Goal: Information Seeking & Learning: Check status

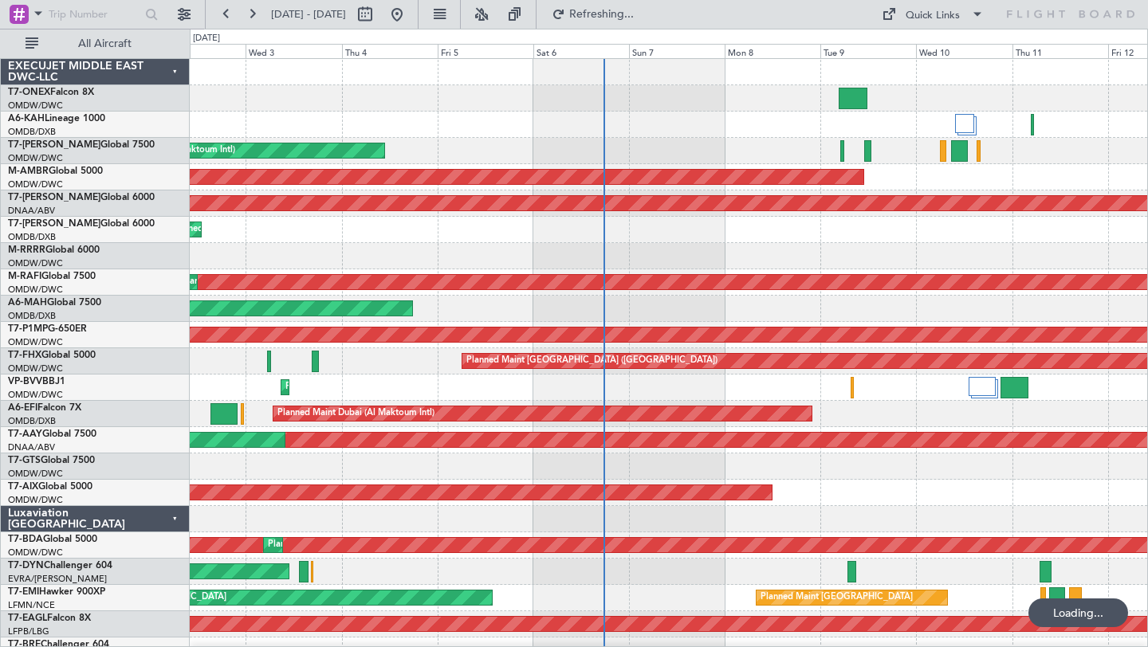
click at [784, 306] on div "Planned Maint [GEOGRAPHIC_DATA] ([GEOGRAPHIC_DATA] Intl)" at bounding box center [668, 309] width 957 height 26
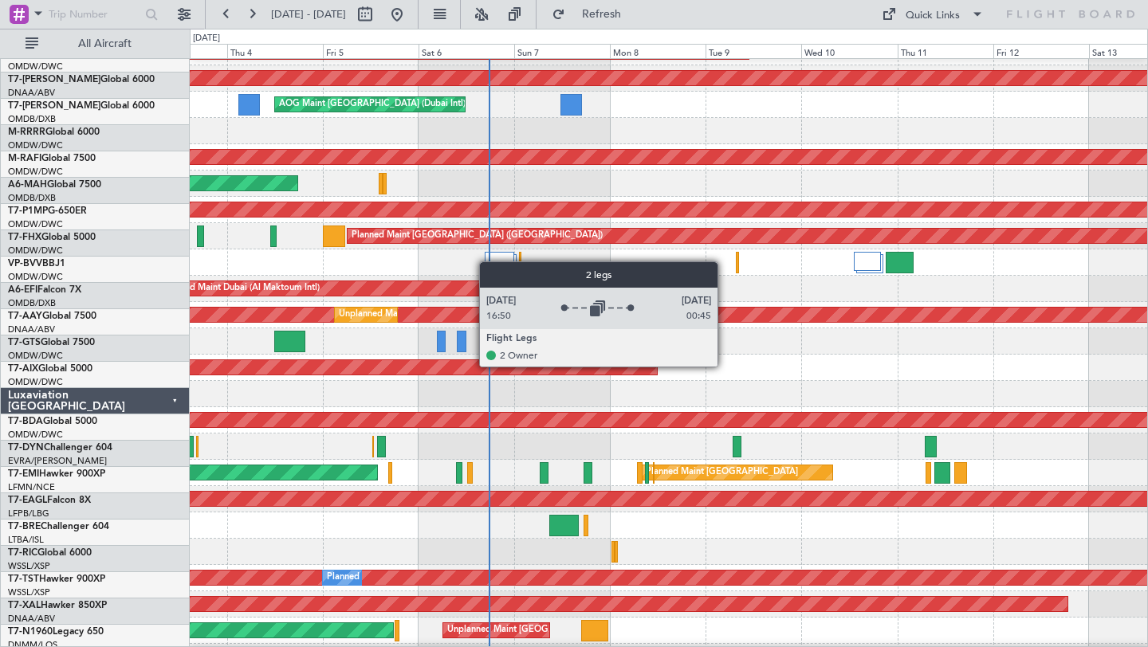
scroll to position [75, 0]
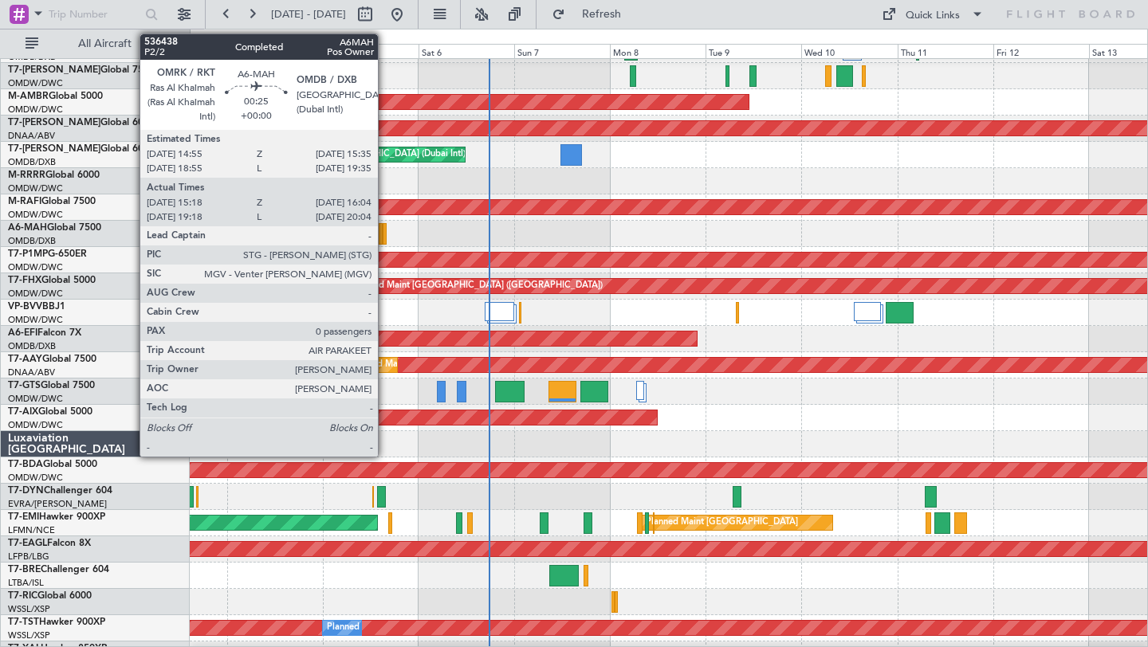
click at [385, 236] on div at bounding box center [384, 234] width 3 height 22
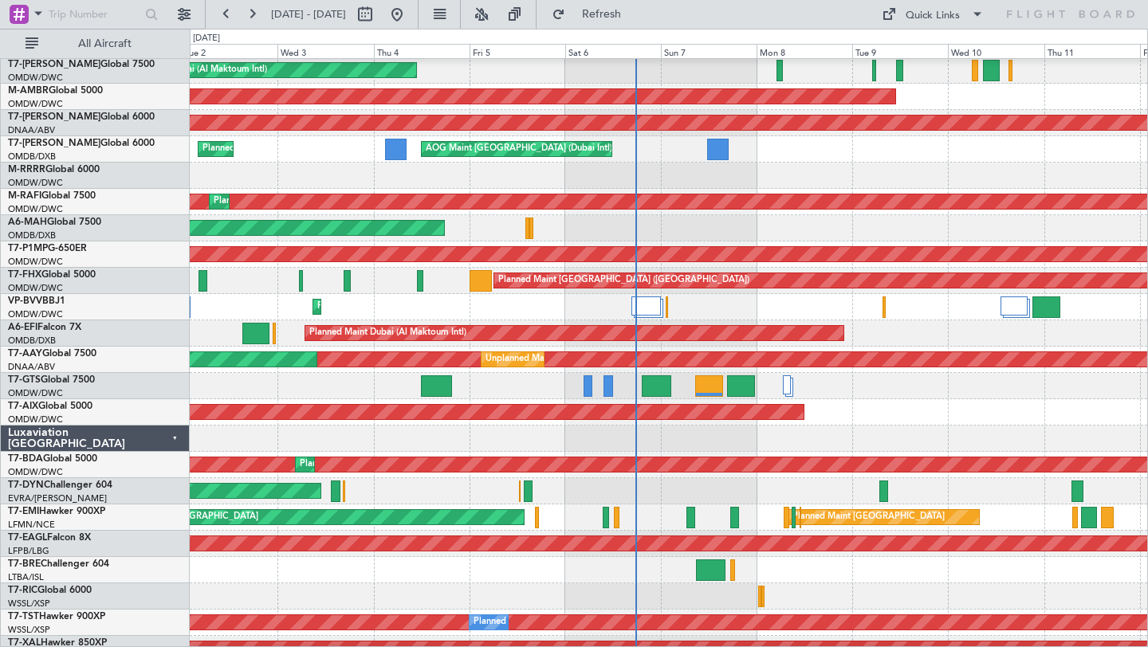
click at [591, 228] on div "Planned Maint [GEOGRAPHIC_DATA] ([GEOGRAPHIC_DATA] Intl)" at bounding box center [668, 228] width 957 height 26
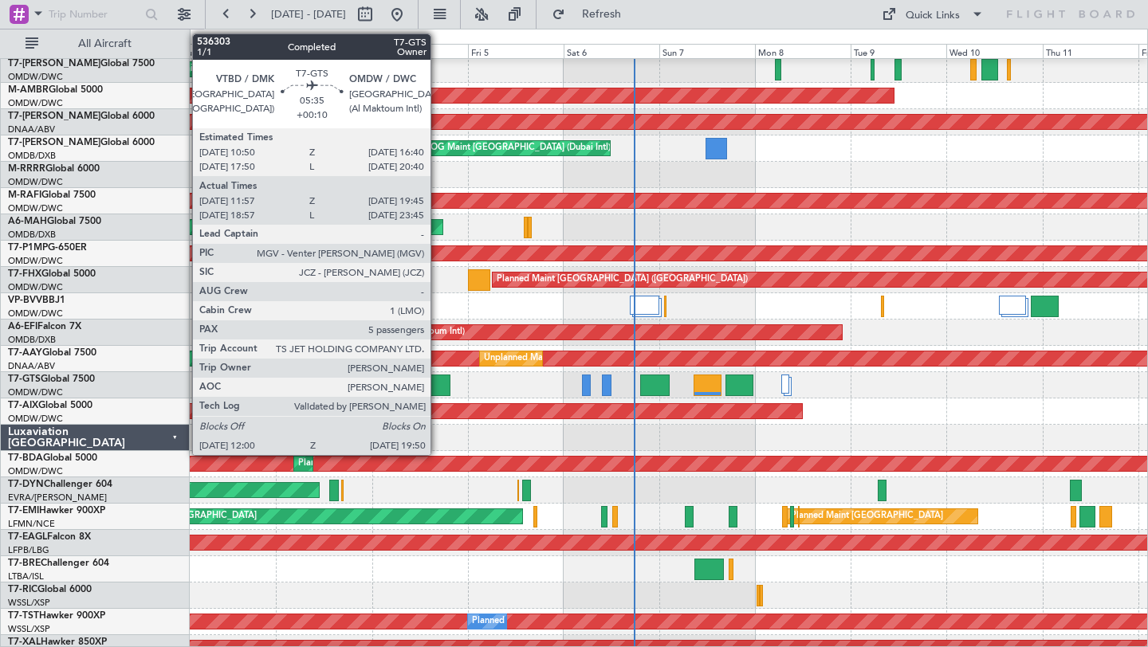
click at [438, 387] on div at bounding box center [435, 386] width 32 height 22
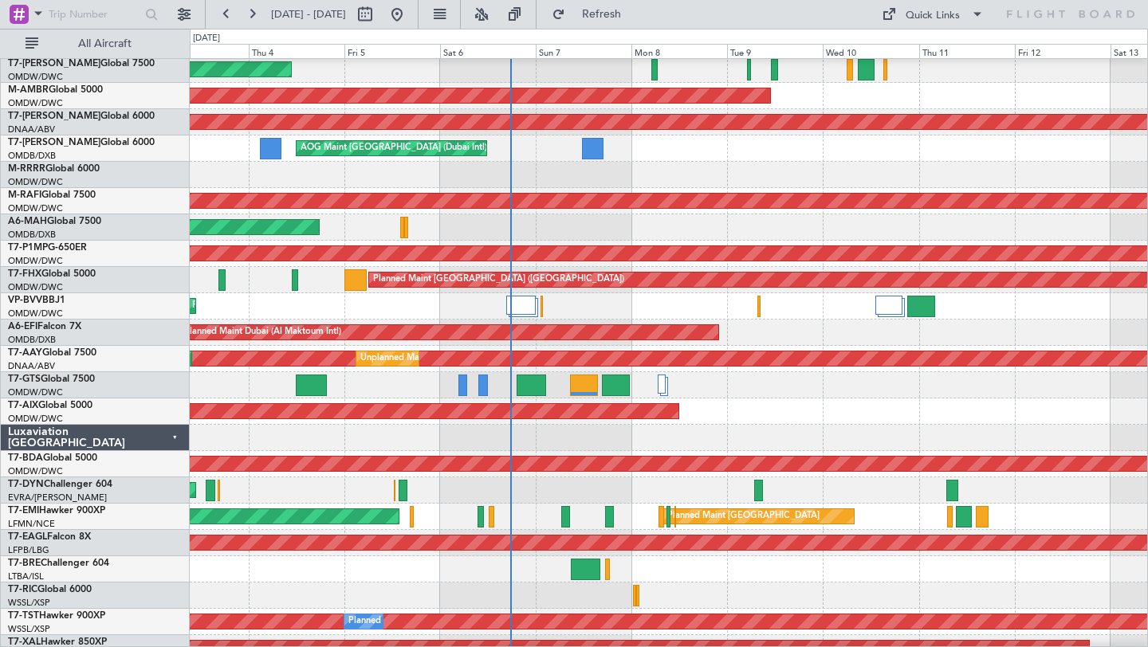
scroll to position [92, 0]
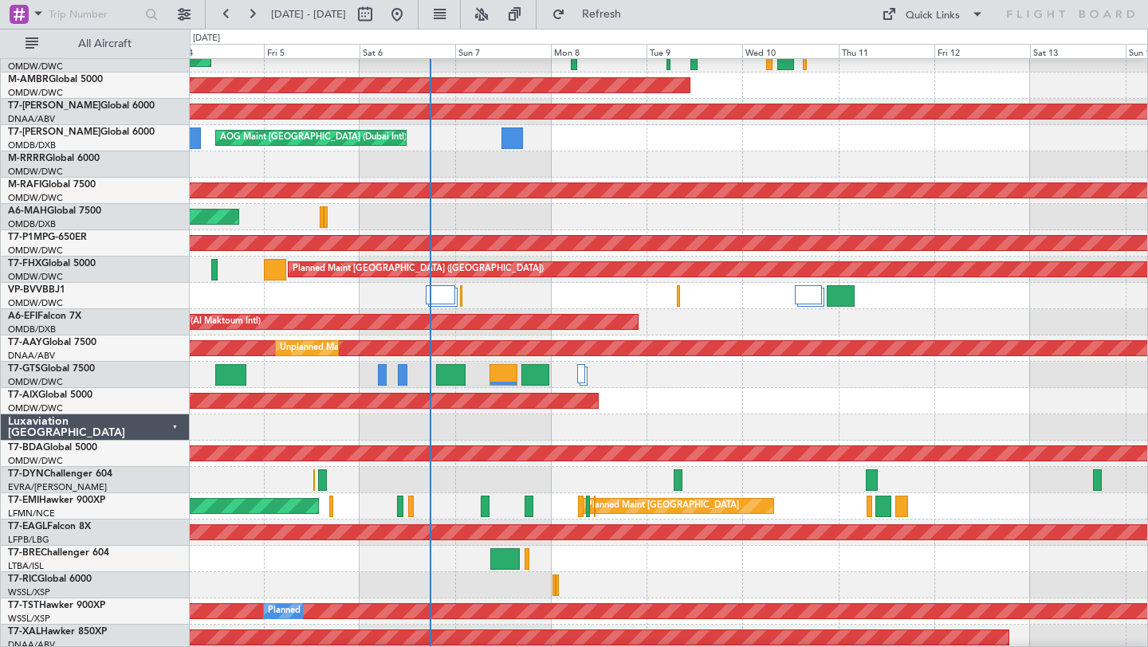
click at [701, 316] on div "Planned Maint Dubai (Al Maktoum Intl)" at bounding box center [668, 322] width 957 height 26
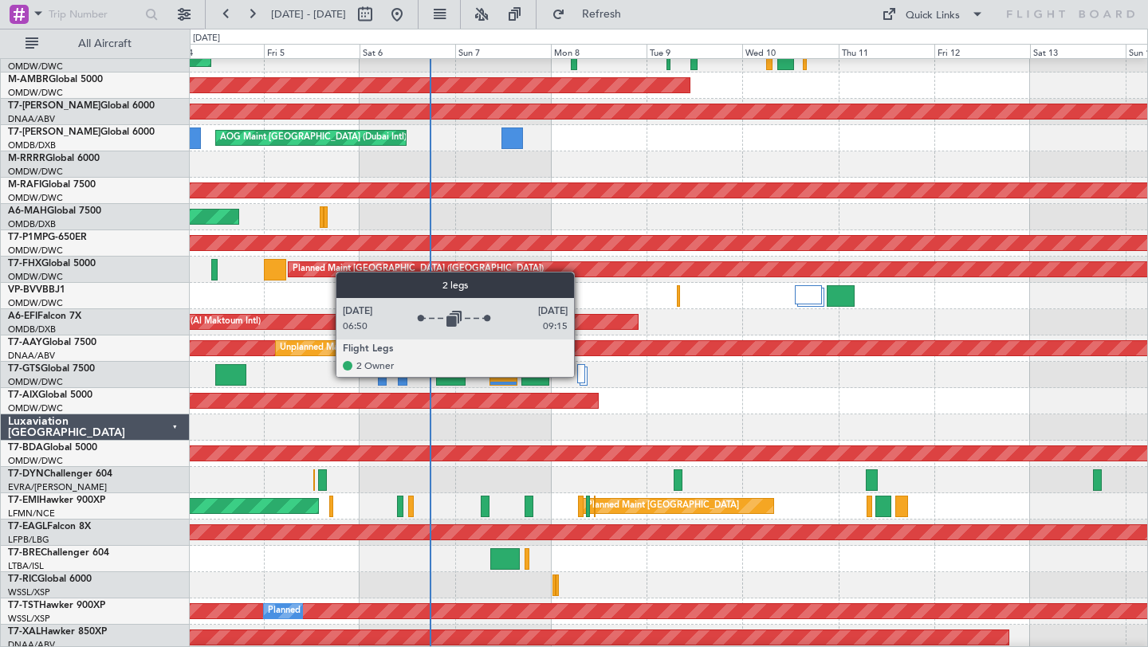
click at [581, 376] on div at bounding box center [581, 373] width 8 height 19
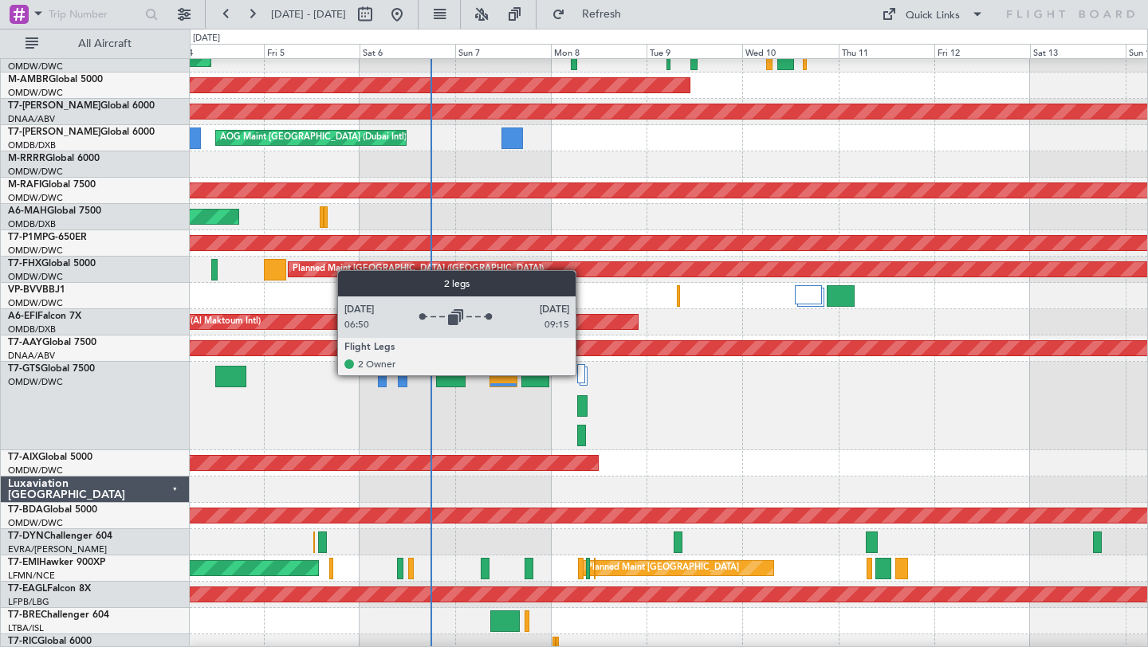
click at [582, 374] on div at bounding box center [581, 373] width 8 height 19
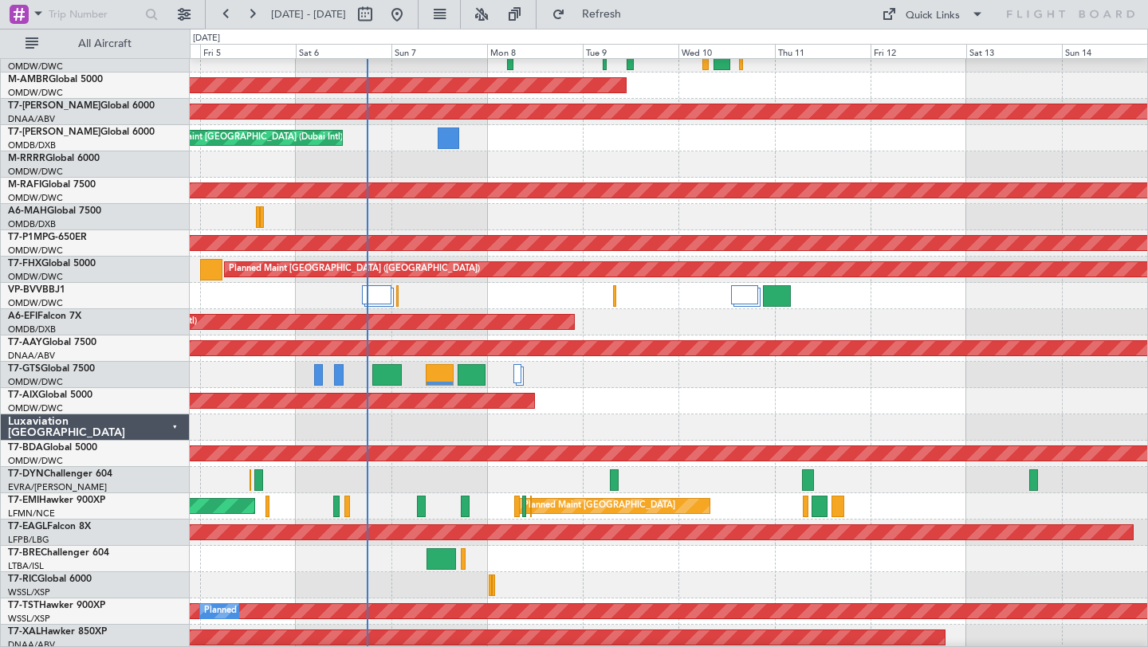
click at [697, 399] on div "AOG Maint" at bounding box center [668, 401] width 957 height 26
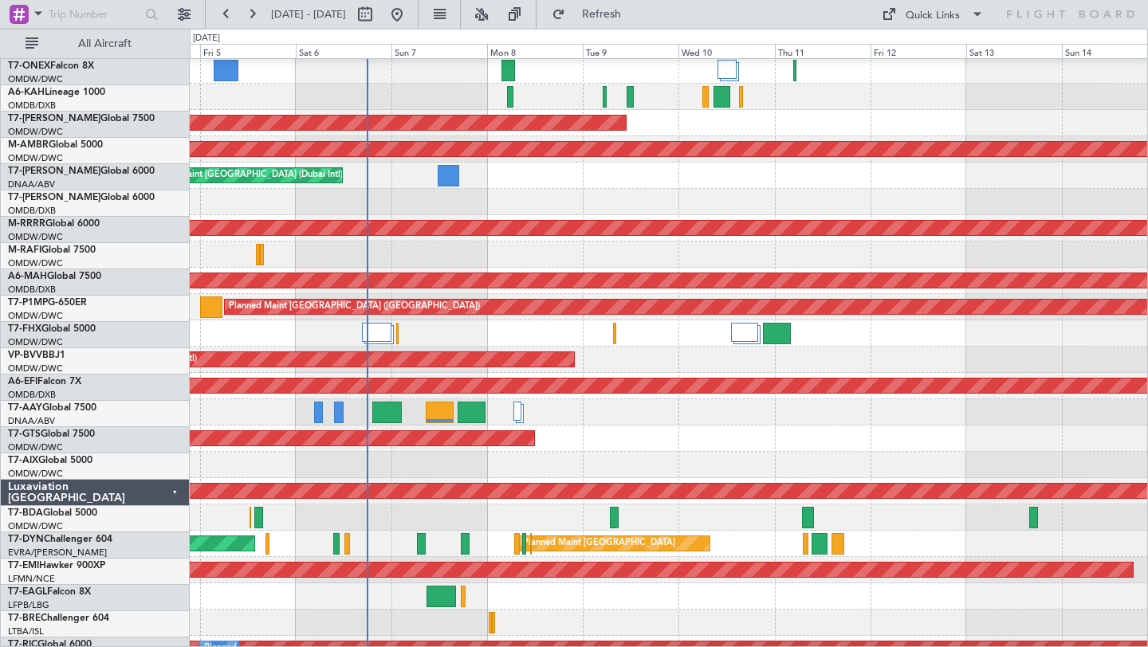
scroll to position [0, 0]
